Goal: Task Accomplishment & Management: Complete application form

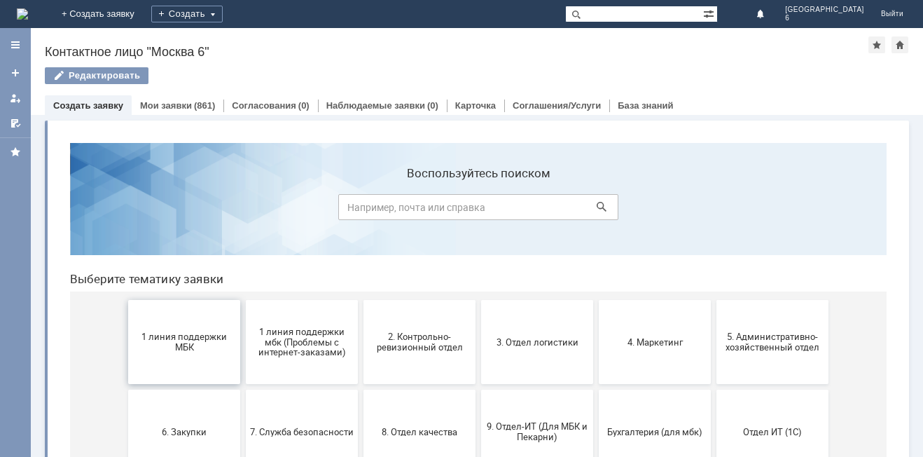
click at [163, 346] on span "1 линия поддержки МБК" at bounding box center [184, 341] width 104 height 21
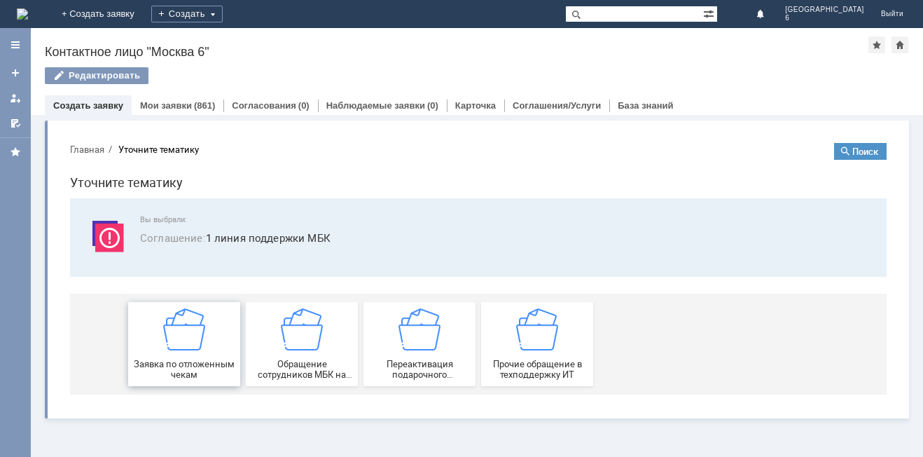
click at [190, 352] on div "Заявка по отложенным чекам" at bounding box center [184, 343] width 104 height 71
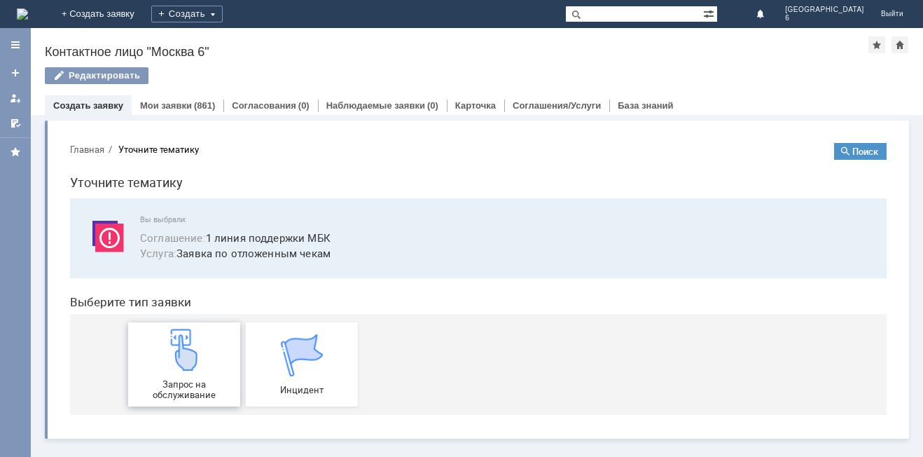
click at [175, 376] on div "Запрос на обслуживание" at bounding box center [184, 363] width 104 height 71
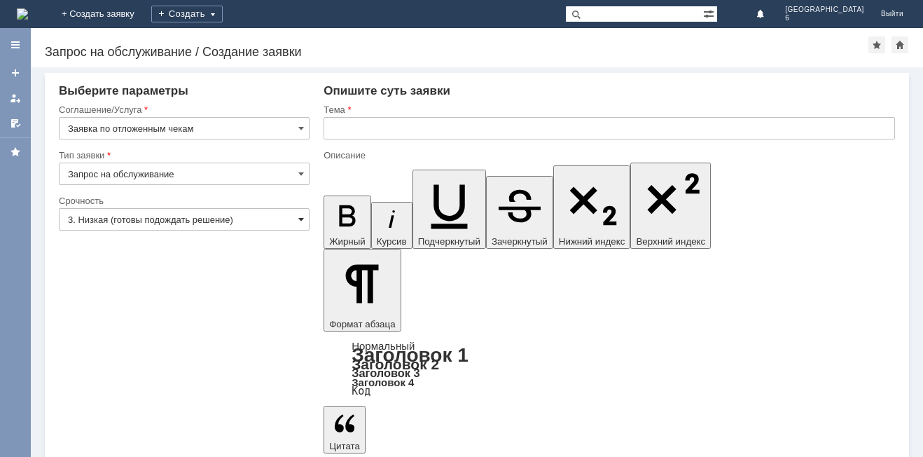
click at [304, 214] on span at bounding box center [301, 219] width 6 height 11
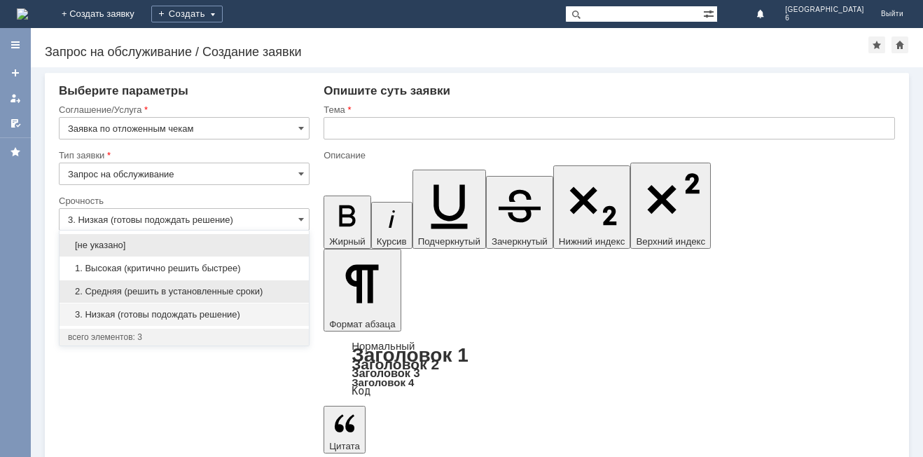
click at [204, 291] on span "2. Средняя (решить в установленные сроки)" at bounding box center [184, 291] width 233 height 11
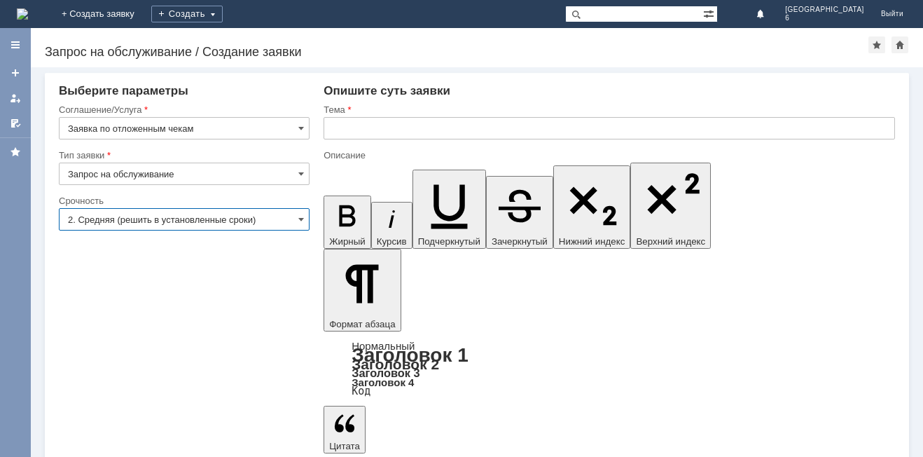
type input "2. Средняя (решить в установленные сроки)"
click at [335, 133] on input "text" at bounding box center [609, 128] width 571 height 22
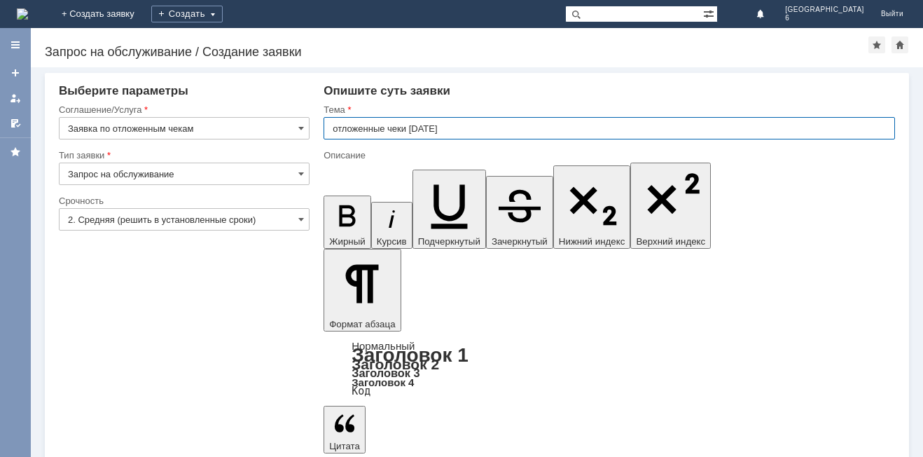
type input "отложенные чеки [DATE]"
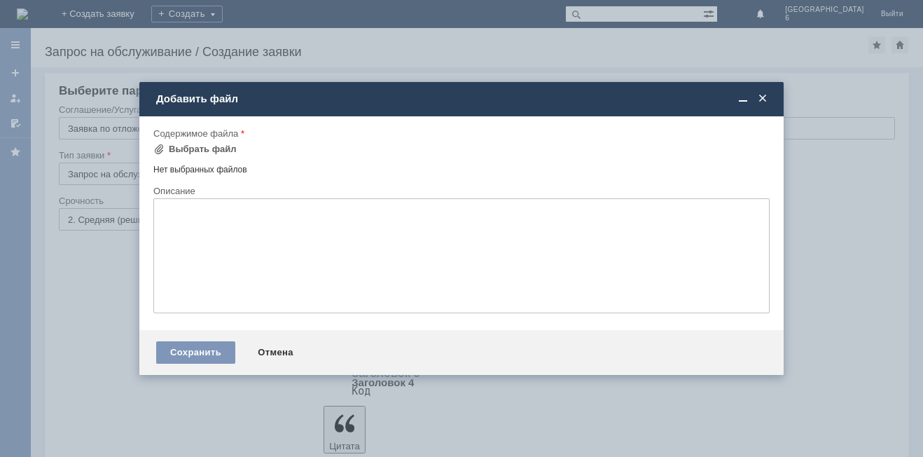
click at [188, 340] on div "Сохранить Отмена" at bounding box center [461, 352] width 644 height 45
click at [187, 351] on div "Сохранить" at bounding box center [195, 352] width 79 height 22
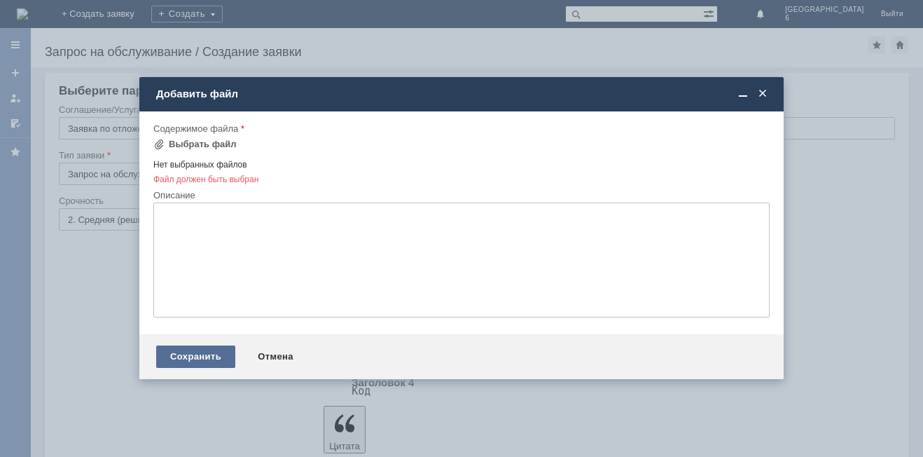
click at [176, 357] on div "Сохранить" at bounding box center [195, 356] width 79 height 22
click at [158, 145] on span at bounding box center [158, 144] width 11 height 11
click at [768, 92] on span at bounding box center [763, 94] width 14 height 13
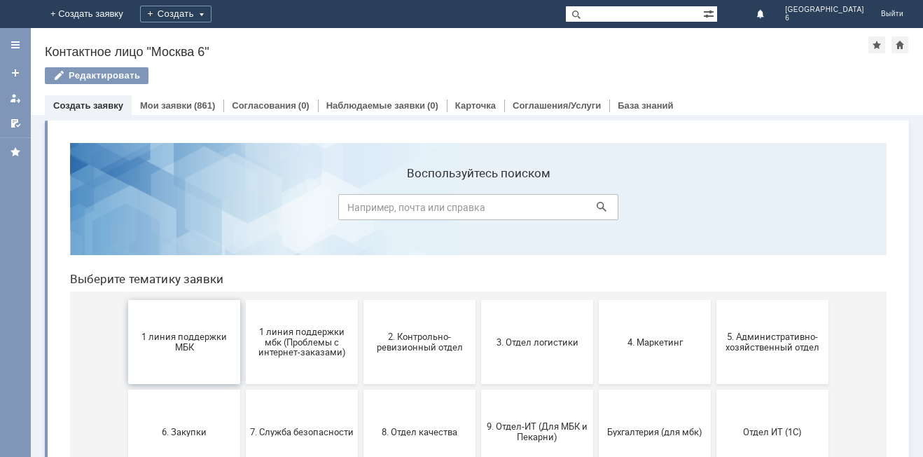
click at [209, 330] on button "1 линия поддержки МБК" at bounding box center [184, 342] width 112 height 84
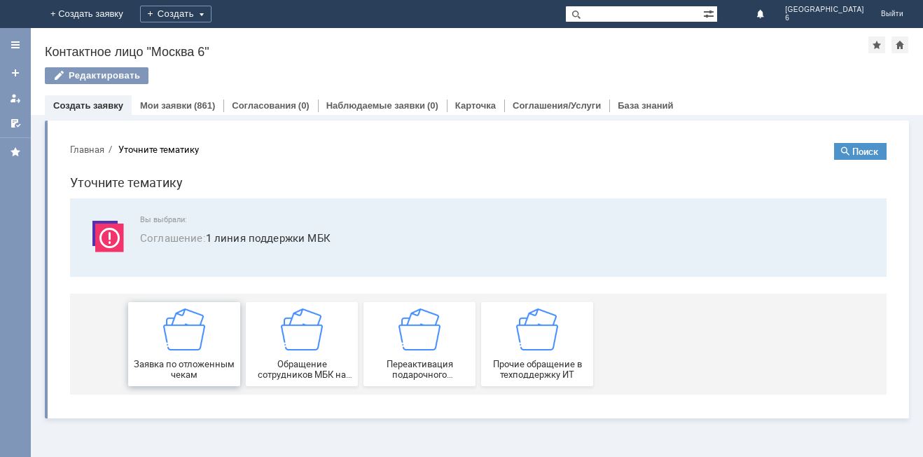
click at [204, 354] on div "Заявка по отложенным чекам" at bounding box center [184, 343] width 104 height 71
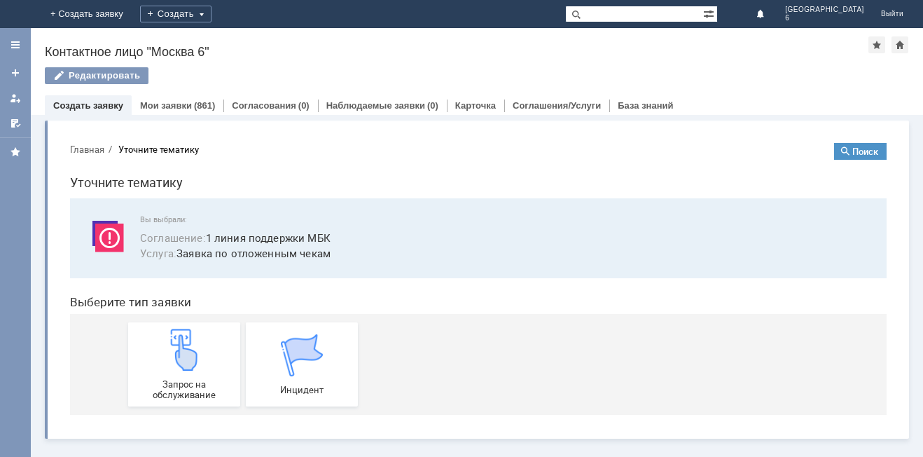
click at [204, 354] on img at bounding box center [184, 349] width 42 height 42
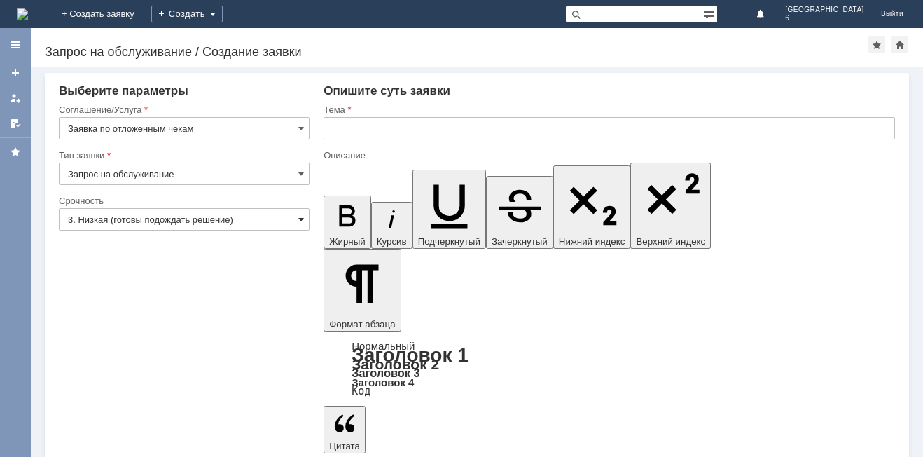
click at [298, 219] on span at bounding box center [301, 219] width 6 height 11
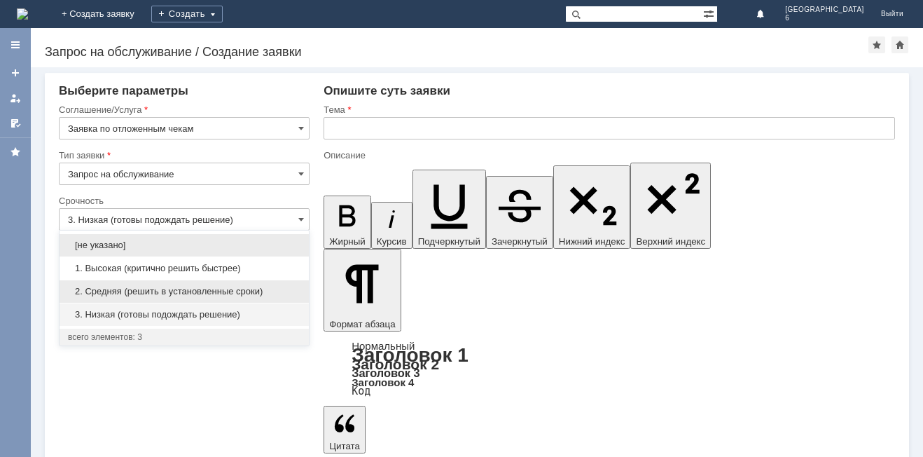
click at [224, 286] on span "2. Средняя (решить в установленные сроки)" at bounding box center [184, 291] width 233 height 11
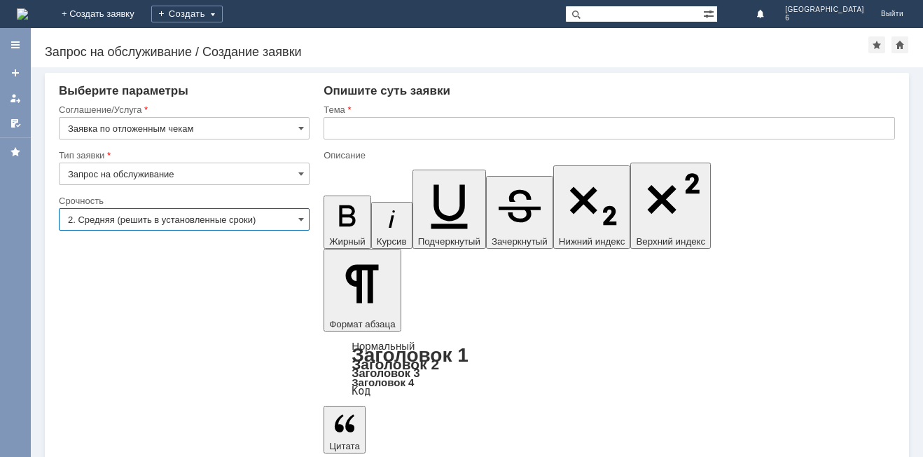
type input "2. Средняя (решить в установленные сроки)"
click at [337, 128] on input "text" at bounding box center [609, 128] width 571 height 22
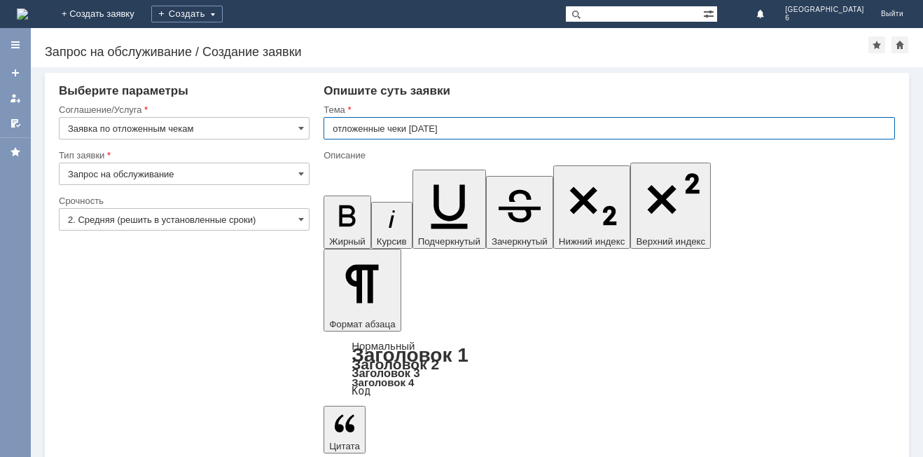
type input "отложенные чеки [DATE]"
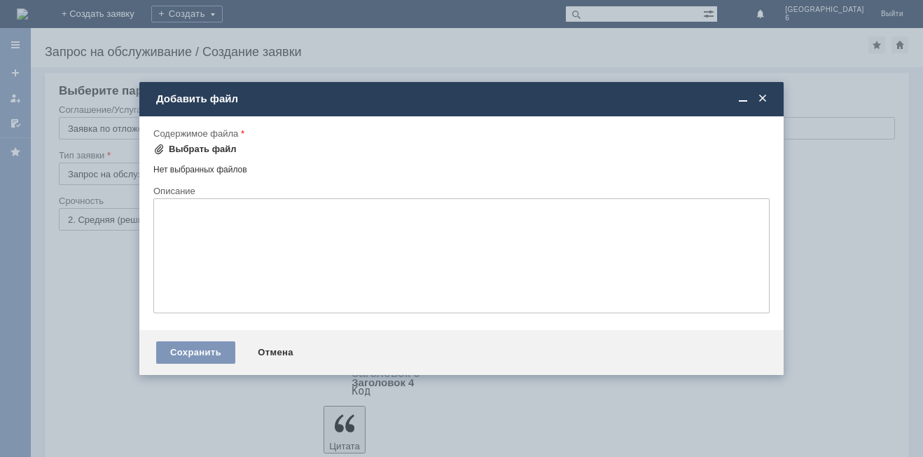
click at [157, 145] on span at bounding box center [158, 149] width 11 height 11
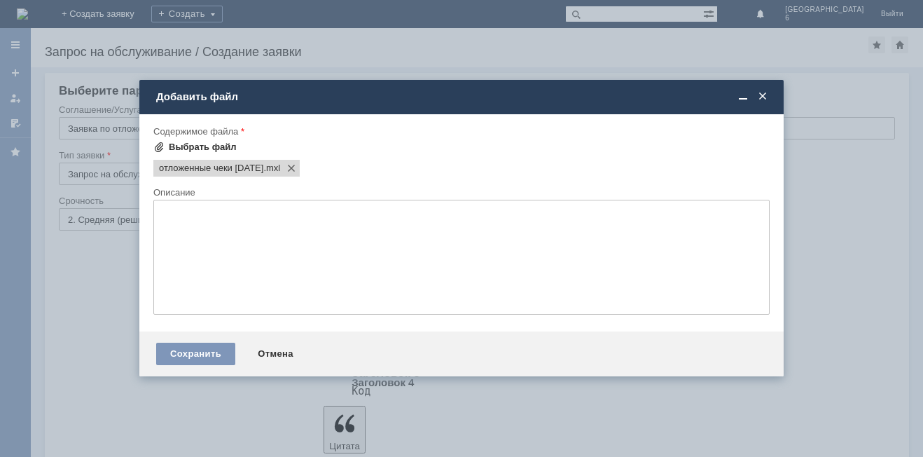
click at [176, 145] on div "Выбрать файл" at bounding box center [203, 146] width 68 height 11
click at [182, 359] on div "Сохранить" at bounding box center [195, 353] width 79 height 22
